Goal: Information Seeking & Learning: Check status

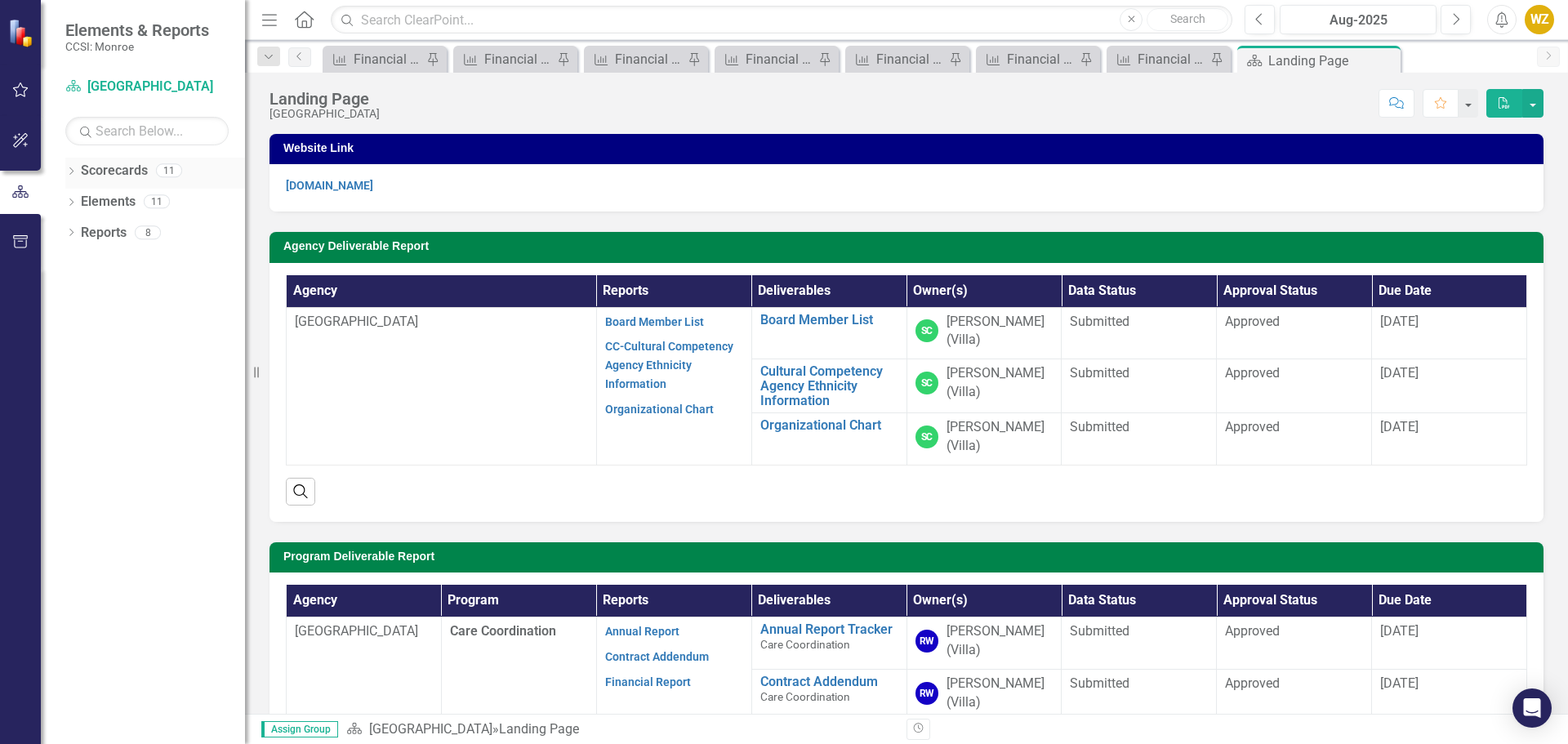
click at [116, 182] on div "Scorecards" at bounding box center [114, 171] width 67 height 27
click at [74, 171] on icon "Dropdown" at bounding box center [71, 172] width 11 height 9
click at [482, 61] on link "Measure Financial Report" at bounding box center [505, 59] width 95 height 20
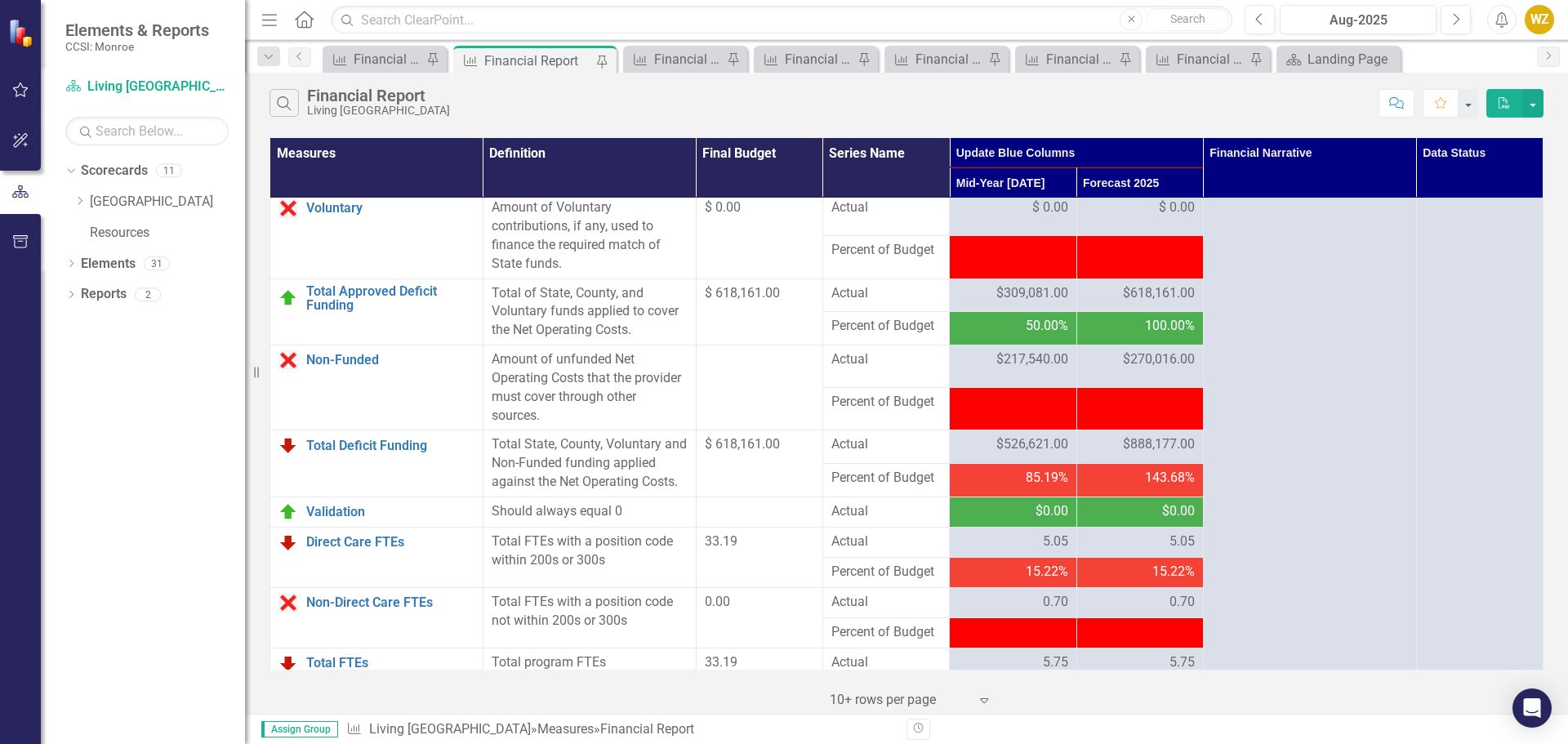
scroll to position [2060, 0]
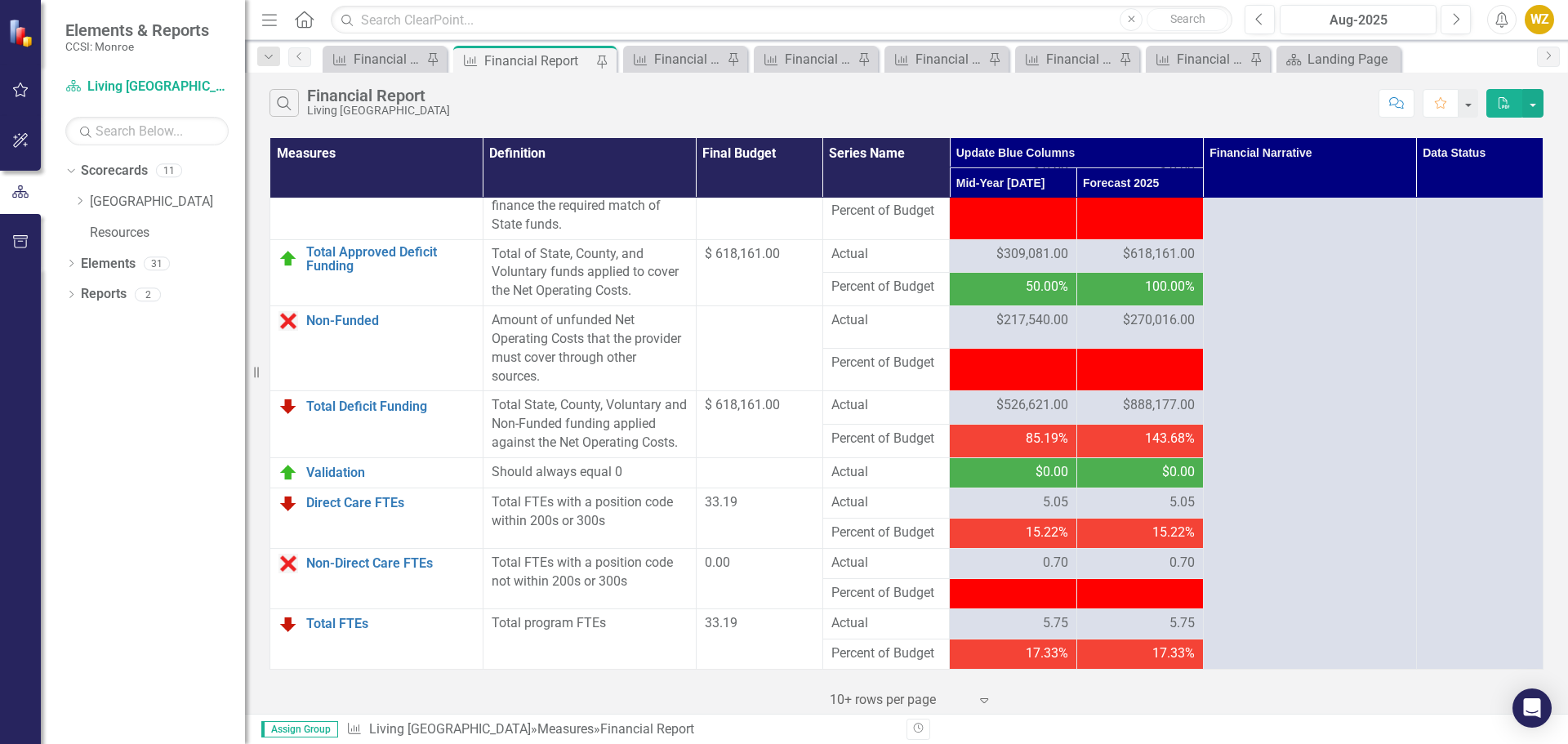
click at [1334, 697] on div "‹ Previous 1 (current) › Next 10+ rows per page Expand" at bounding box center [906, 694] width 1274 height 40
click at [505, 507] on div "Total FTEs with a position code within 200s or 300s" at bounding box center [590, 512] width 196 height 38
click at [608, 521] on div "Total FTEs with a position code within 200s or 300s" at bounding box center [590, 512] width 196 height 38
click at [603, 491] on td "Total FTEs with a position code within 200s or 300s" at bounding box center [589, 518] width 213 height 61
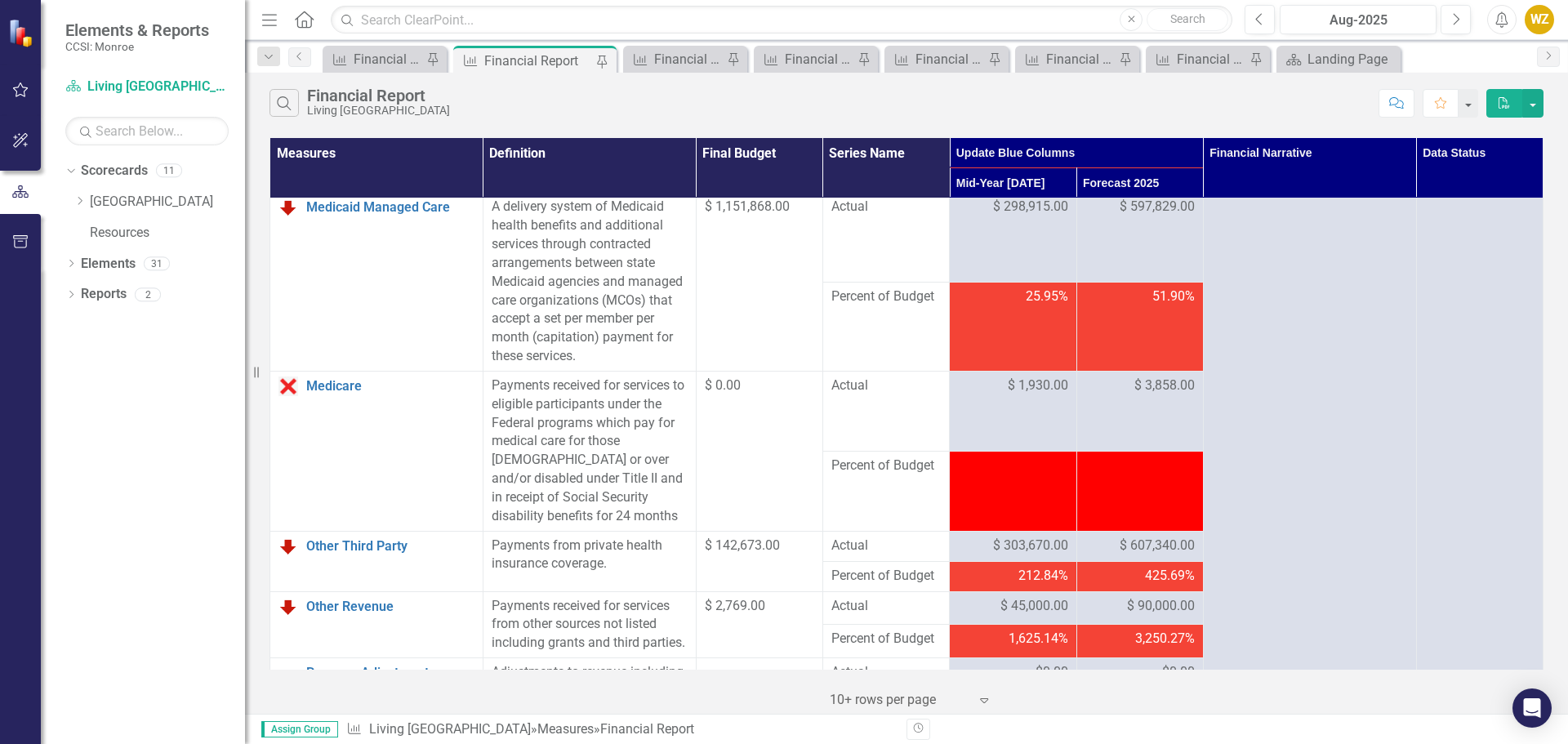
scroll to position [1104, 0]
click at [986, 700] on icon "Expand" at bounding box center [984, 700] width 17 height 13
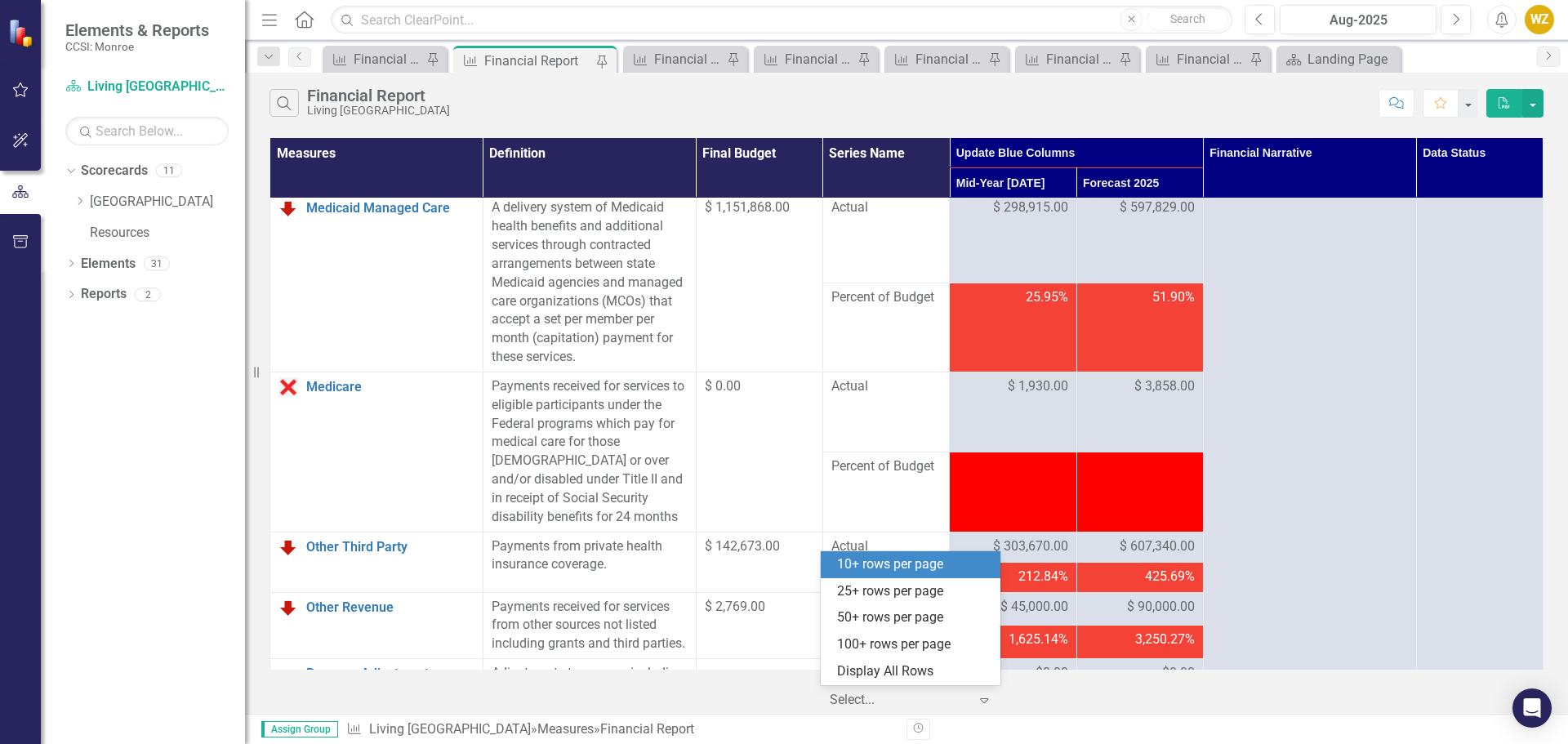
click at [986, 700] on icon "Expand" at bounding box center [984, 700] width 17 height 13
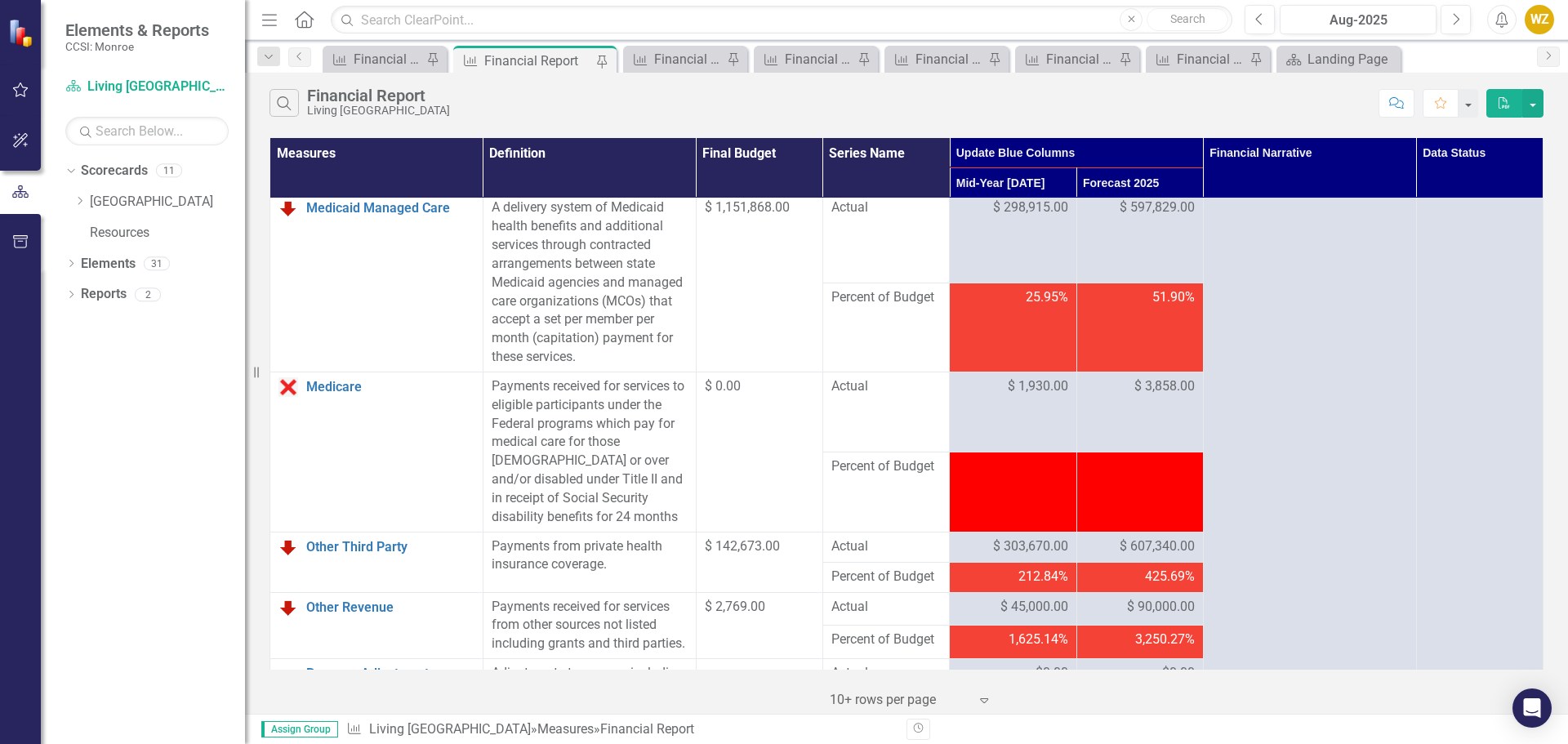
click at [163, 549] on div "Dropdown Scorecards 11 Dropdown Villa of Hope Care Coordination Health Home Non…" at bounding box center [143, 450] width 204 height 586
click at [367, 690] on div "‹ Previous 1 (current) › Next 10+ rows per page Expand" at bounding box center [906, 694] width 1274 height 40
click at [303, 734] on span "Assign Group" at bounding box center [300, 729] width 77 height 17
click at [734, 120] on div "Search Financial Report Living Hope Treatment Center Comment Favorite PDF" at bounding box center [906, 99] width 1323 height 53
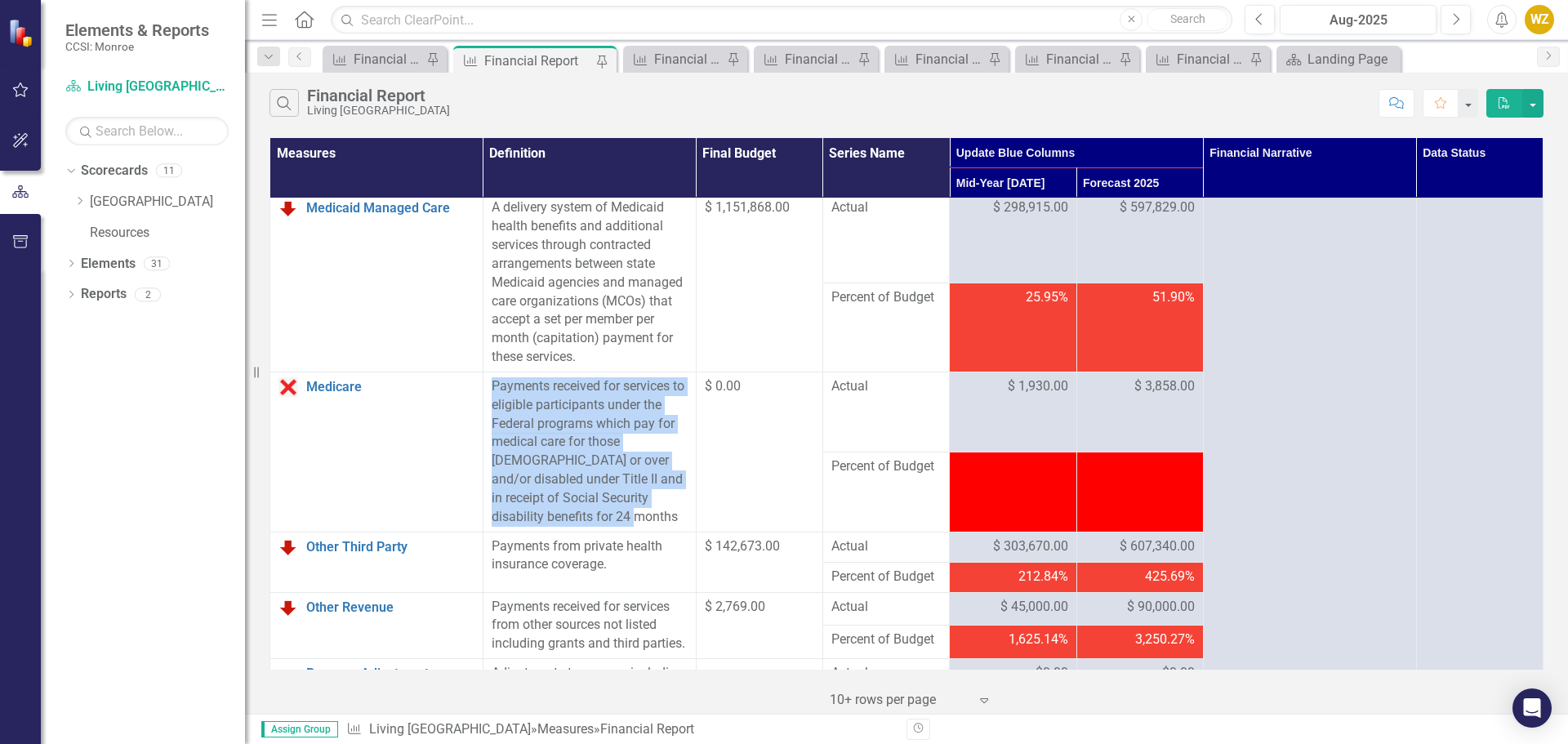
drag, startPoint x: 486, startPoint y: 424, endPoint x: 563, endPoint y: 560, distance: 156.3
click at [563, 532] on td "Payments received for services to eligible participants under the Federal progr…" at bounding box center [589, 451] width 213 height 161
click at [571, 527] on div "Payments received for services to eligible participants under the Federal progr…" at bounding box center [590, 451] width 196 height 150
click at [566, 527] on div "Payments received for services to eligible participants under the Federal progr…" at bounding box center [590, 451] width 196 height 150
drag, startPoint x: 558, startPoint y: 553, endPoint x: 488, endPoint y: 427, distance: 144.1
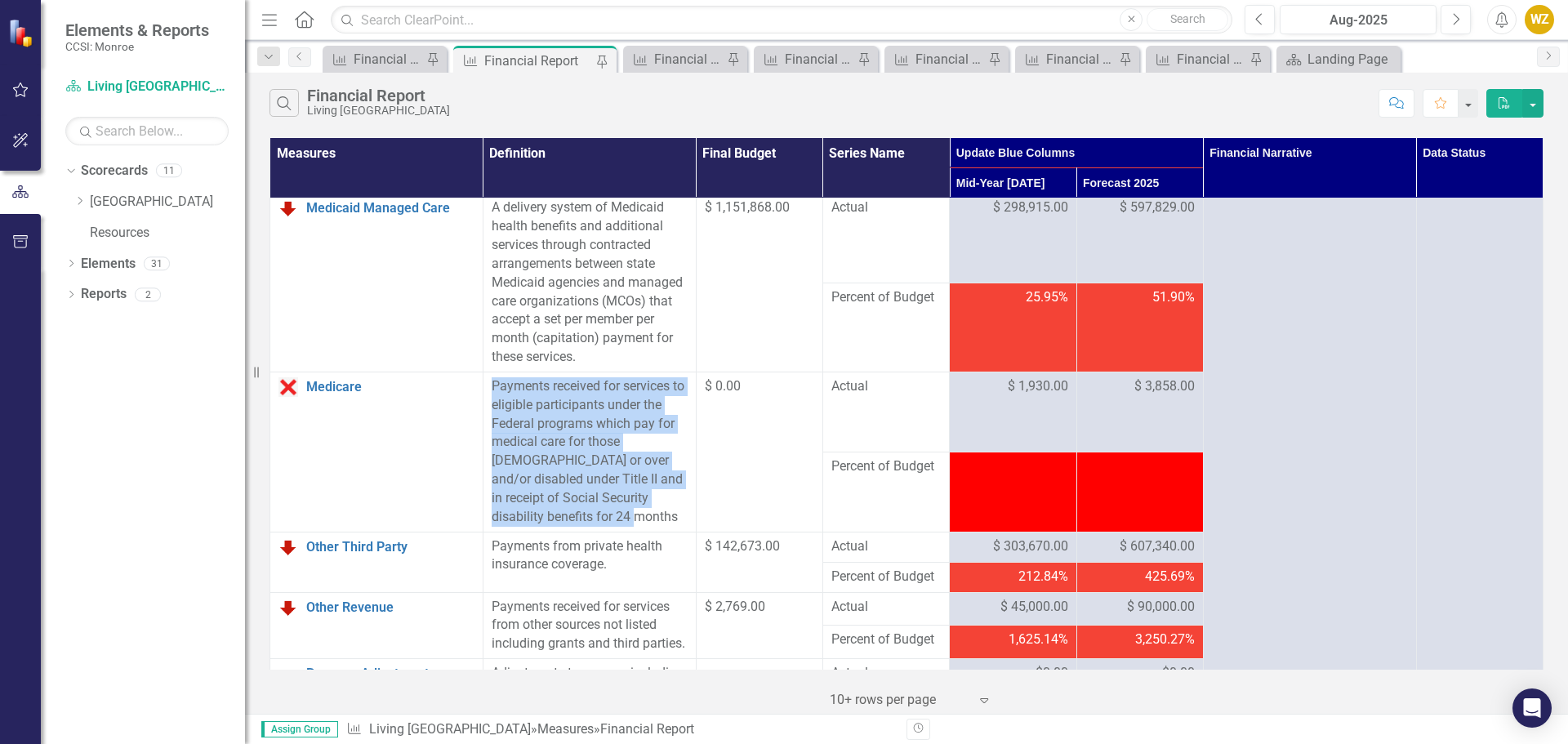
click at [488, 427] on td "Payments received for services to eligible participants under the Federal progr…" at bounding box center [589, 451] width 213 height 161
click at [493, 429] on div "Payments received for services to eligible participants under the Federal progr…" at bounding box center [590, 451] width 196 height 150
drag, startPoint x: 489, startPoint y: 422, endPoint x: 539, endPoint y: 561, distance: 147.7
click at [539, 527] on div "Payments received for services to eligible participants under the Federal progr…" at bounding box center [590, 451] width 196 height 150
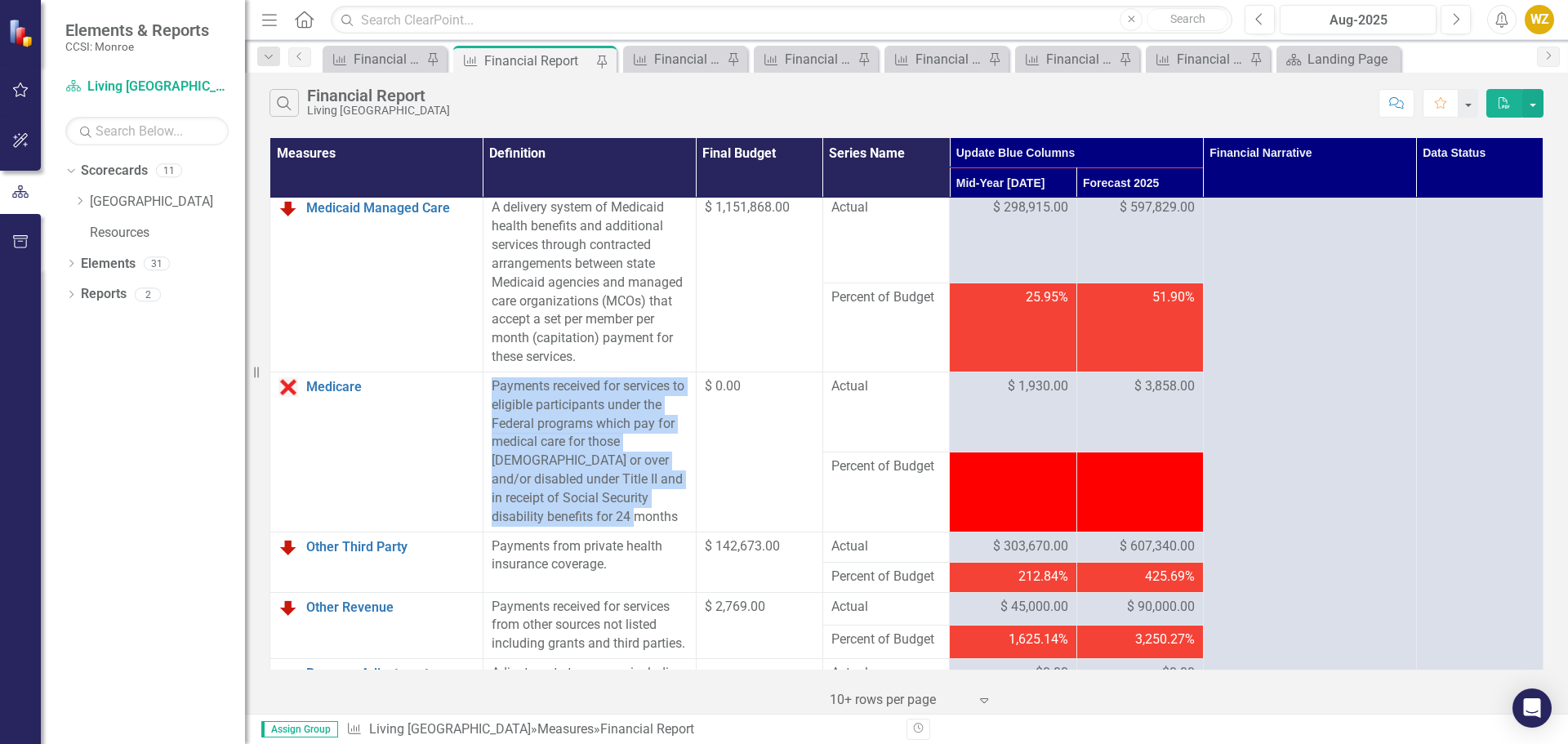
drag, startPoint x: 535, startPoint y: 558, endPoint x: 489, endPoint y: 425, distance: 140.7
click at [491, 425] on div "Payments received for services to eligible participants under the Federal progr…" at bounding box center [590, 451] width 196 height 150
click at [489, 424] on td "Payments received for services to eligible participants under the Federal progr…" at bounding box center [589, 451] width 213 height 161
drag, startPoint x: 489, startPoint y: 422, endPoint x: 536, endPoint y: 556, distance: 142.0
click at [536, 532] on td "Payments received for services to eligible participants under the Federal progr…" at bounding box center [589, 451] width 213 height 161
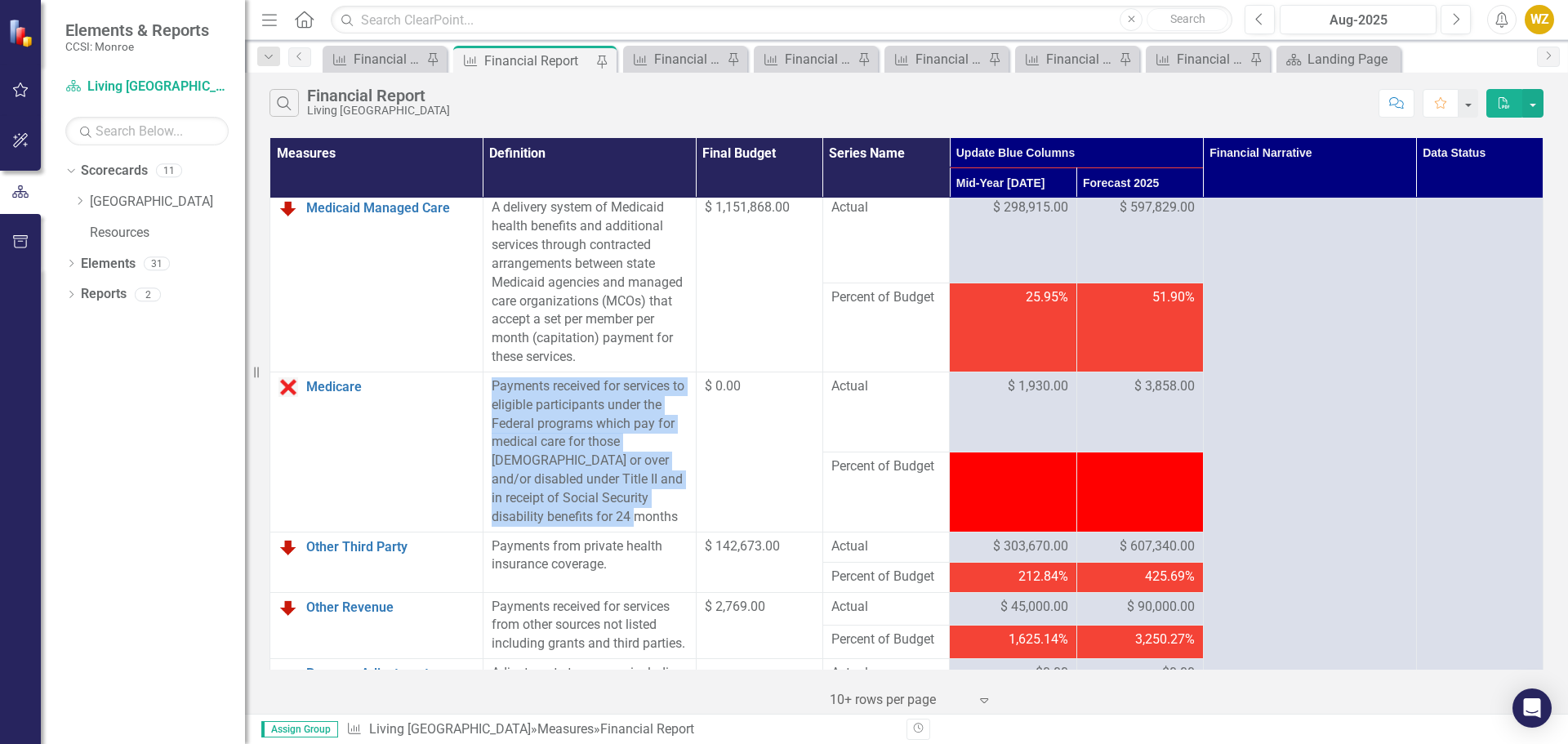
click at [536, 527] on div "Payments received for services to eligible participants under the Federal progr…" at bounding box center [590, 451] width 196 height 150
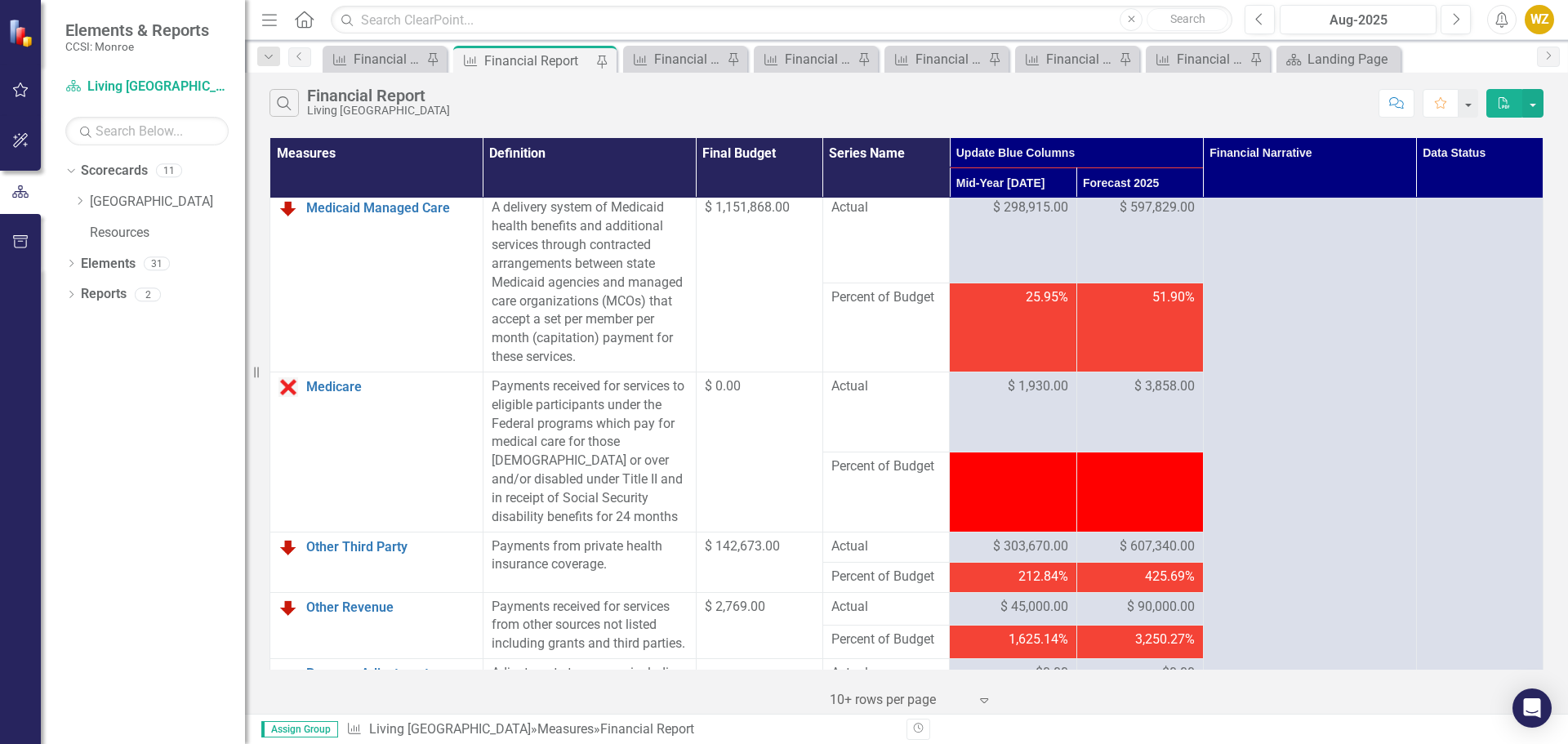
click at [492, 574] on div "Payments from private health insurance coverage." at bounding box center [590, 556] width 196 height 38
drag, startPoint x: 490, startPoint y: 582, endPoint x: 657, endPoint y: 616, distance: 170.4
click at [657, 593] on td "Payments from private health insurance coverage." at bounding box center [589, 562] width 213 height 61
click at [644, 575] on div "Payments from private health insurance coverage." at bounding box center [590, 556] width 196 height 38
drag, startPoint x: 639, startPoint y: 603, endPoint x: 492, endPoint y: 587, distance: 147.9
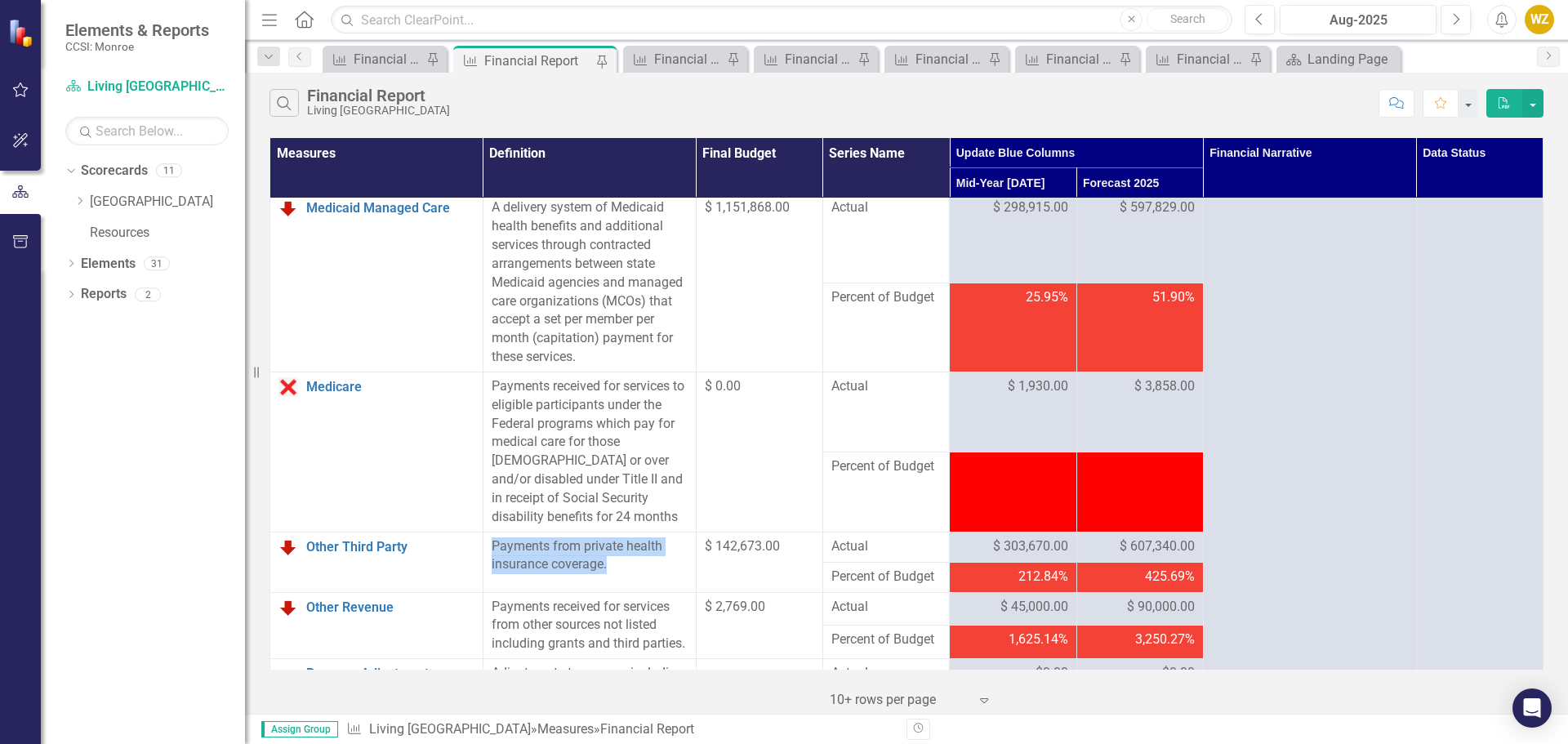
click at [492, 575] on div "Payments from private health insurance coverage." at bounding box center [590, 556] width 196 height 38
click at [705, 554] on span "$ 142,673.00" at bounding box center [743, 546] width 75 height 16
drag, startPoint x: 229, startPoint y: 438, endPoint x: 191, endPoint y: 404, distance: 51.0
click at [223, 437] on div "Dropdown Scorecards 11 Dropdown Villa of Hope Care Coordination Health Home Non…" at bounding box center [143, 450] width 204 height 586
click at [67, 266] on icon "Dropdown" at bounding box center [71, 265] width 11 height 9
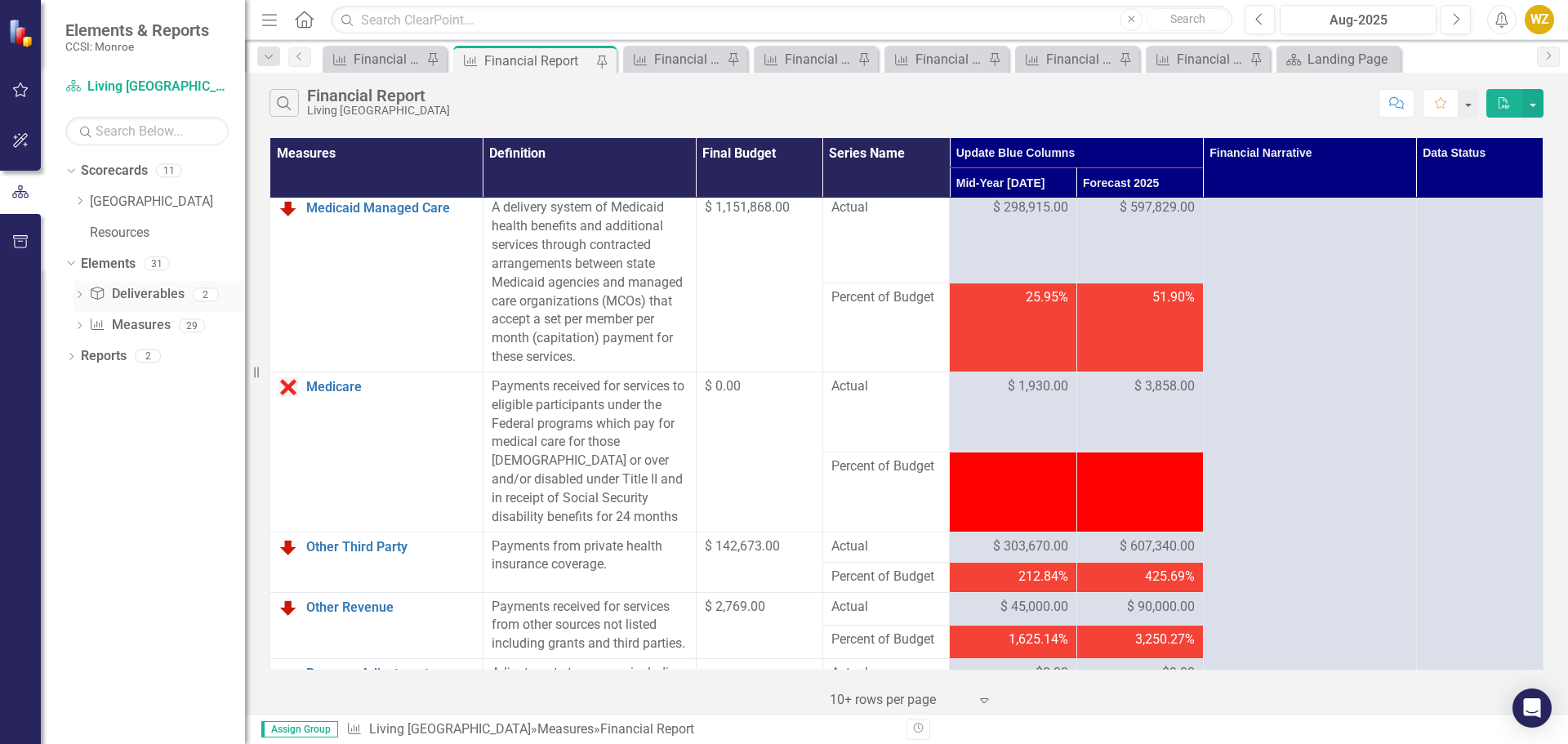
click at [79, 294] on icon "Dropdown" at bounding box center [79, 296] width 11 height 9
click at [78, 380] on icon "Dropdown" at bounding box center [79, 384] width 11 height 9
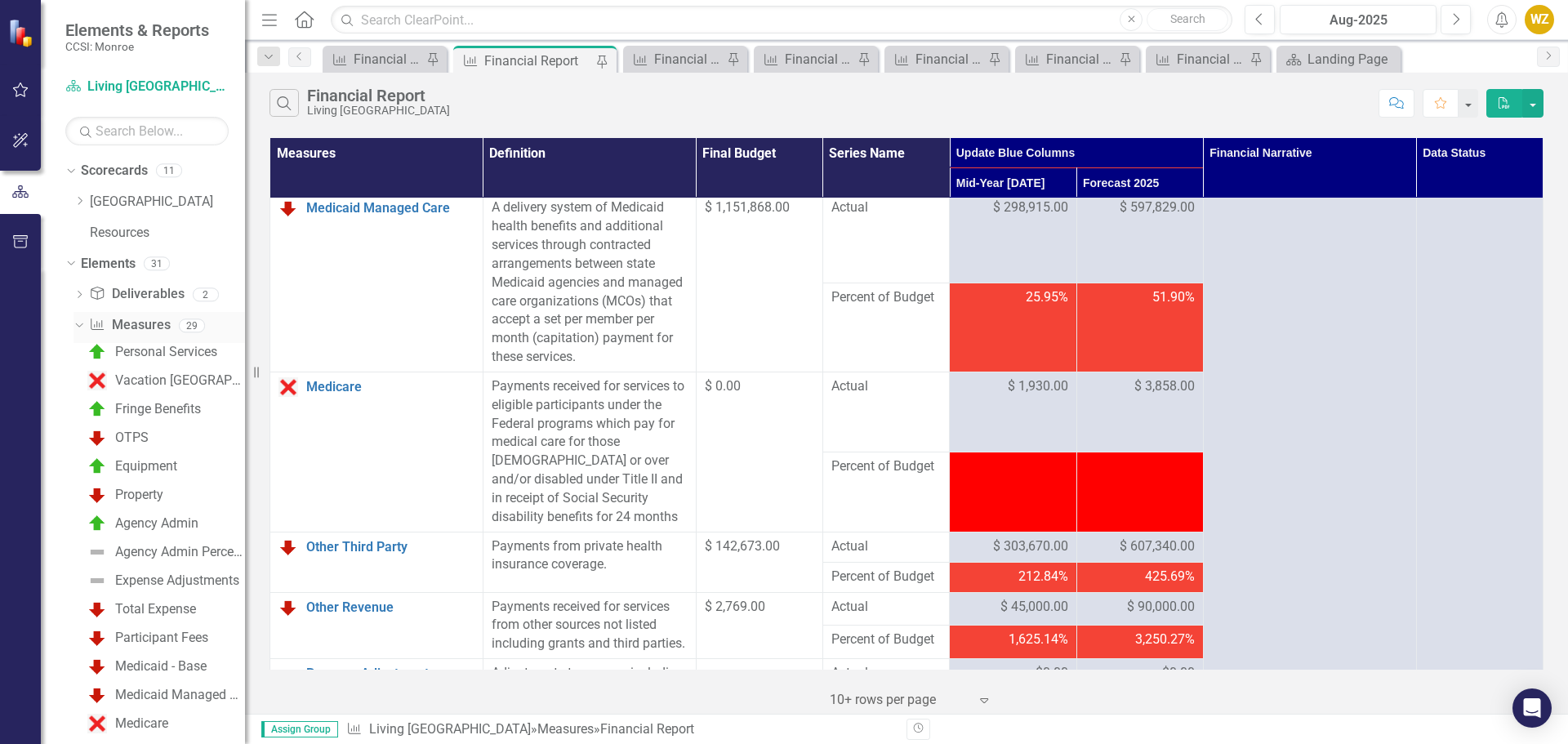
click at [73, 327] on icon "Dropdown" at bounding box center [77, 325] width 9 height 11
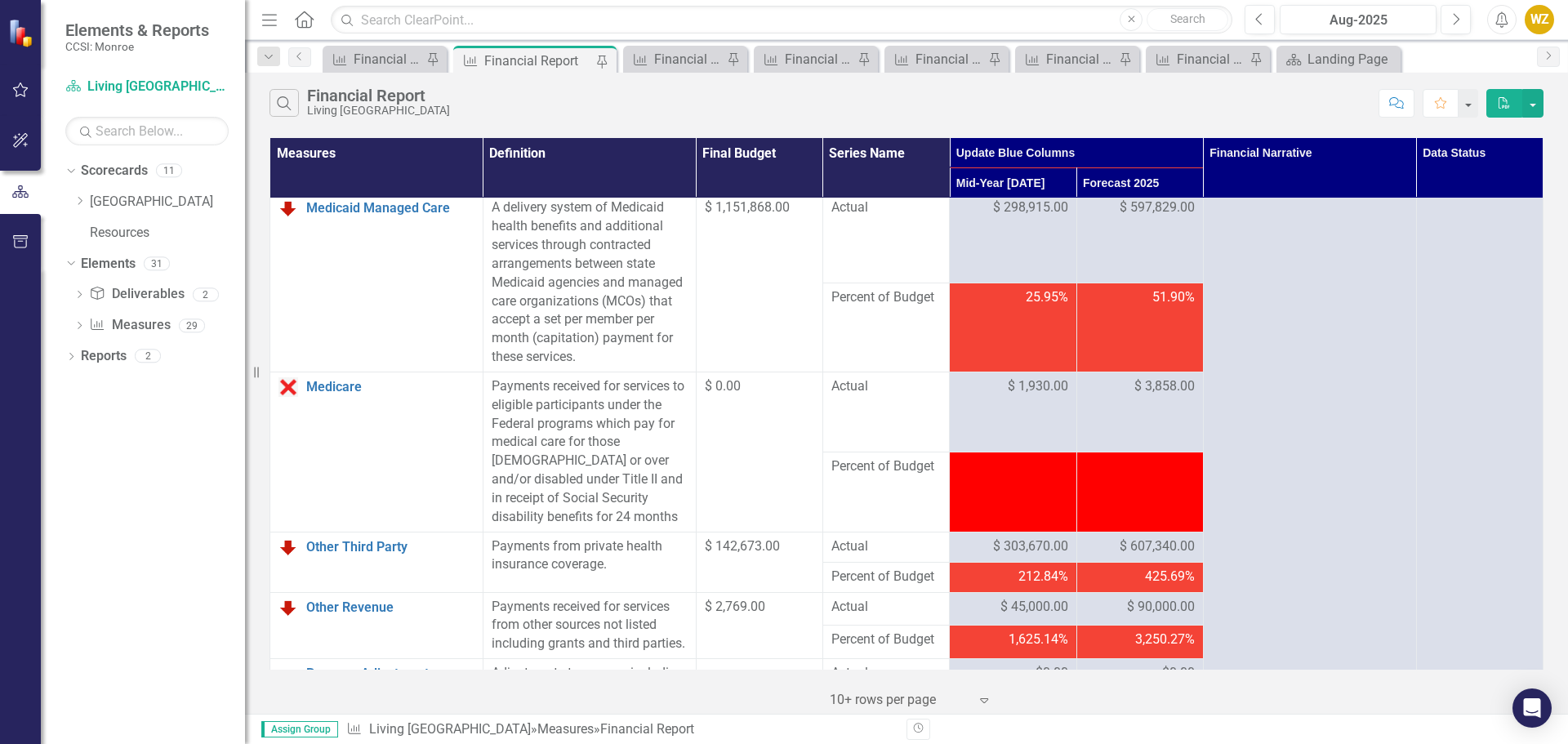
drag, startPoint x: 1561, startPoint y: 270, endPoint x: 872, endPoint y: 318, distance: 690.7
drag, startPoint x: 872, startPoint y: 318, endPoint x: 700, endPoint y: 280, distance: 176.1
click at [700, 280] on td "$ 1,151,868.00" at bounding box center [759, 283] width 127 height 179
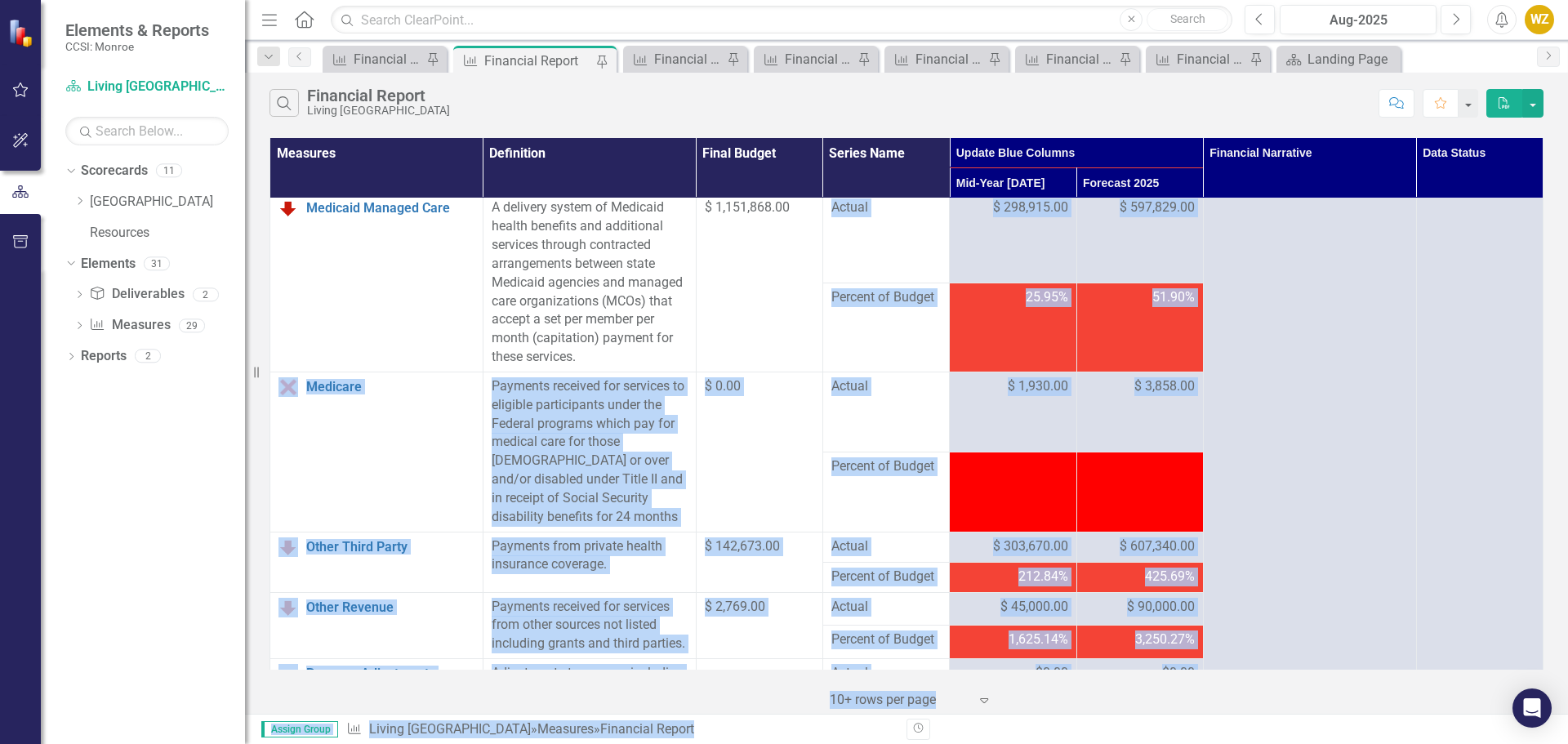
drag, startPoint x: 797, startPoint y: 336, endPoint x: 1567, endPoint y: 783, distance: 890.3
click at [1567, 743] on html "Elements & Reports CCSI: Monroe Scorecard Living Hope Treatment Center Search D…" at bounding box center [784, 372] width 1568 height 744
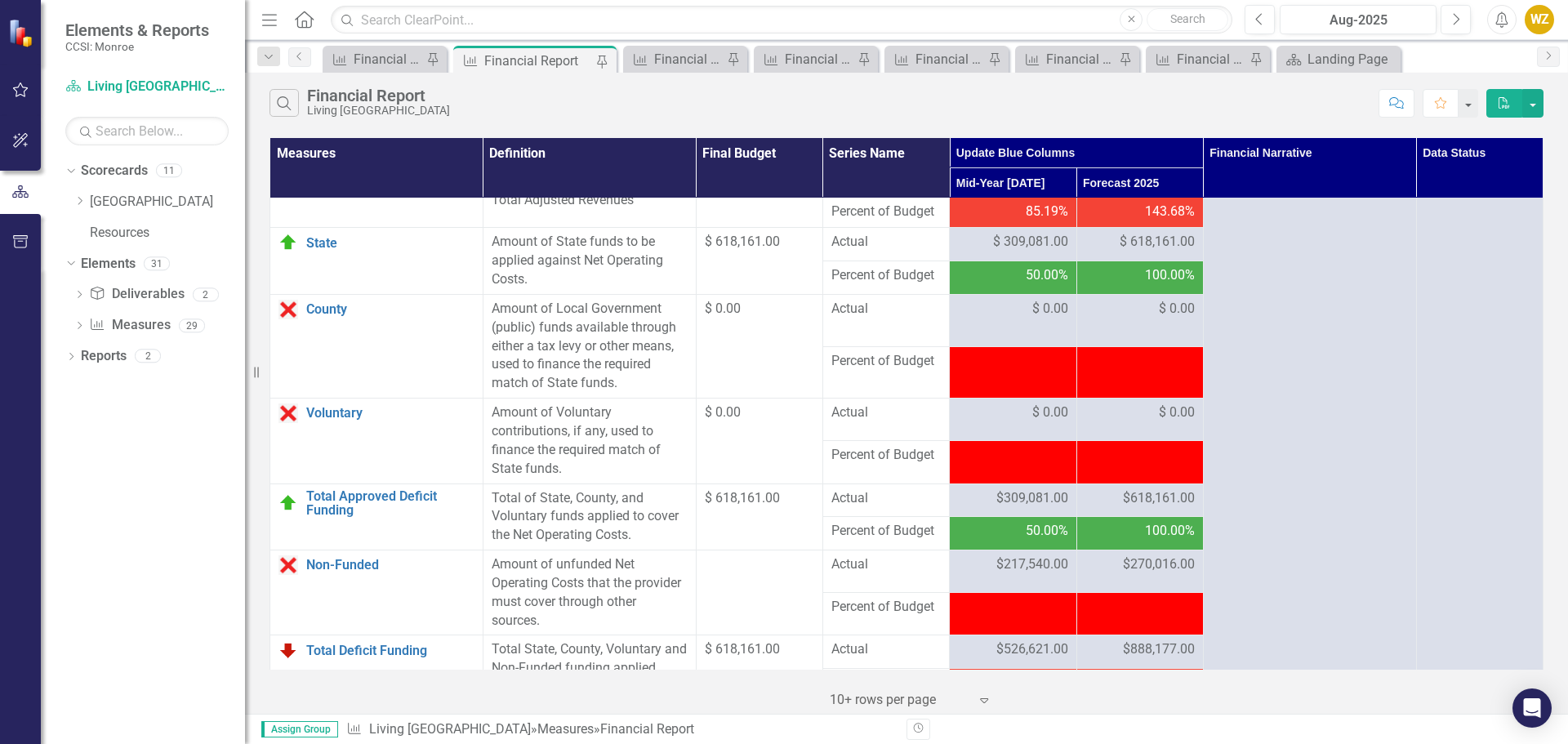
click at [171, 474] on div "Dropdown Scorecards 11 Dropdown Villa of Hope Care Coordination Health Home Non…" at bounding box center [143, 450] width 204 height 586
click at [178, 455] on div "Dropdown Scorecards 11 Dropdown Villa of Hope Care Coordination Health Home Non…" at bounding box center [143, 450] width 204 height 586
